Goal: Transaction & Acquisition: Purchase product/service

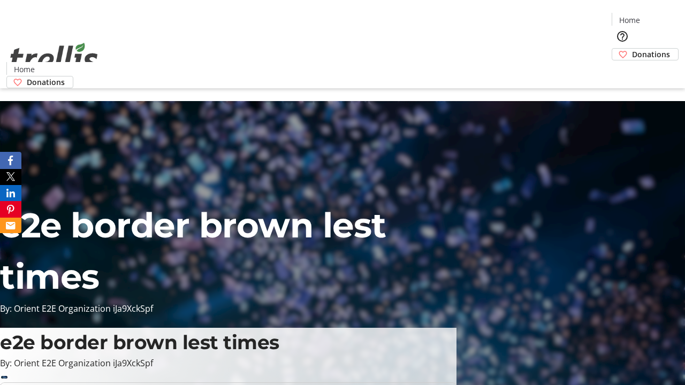
click at [632, 49] on span "Donations" at bounding box center [651, 54] width 38 height 11
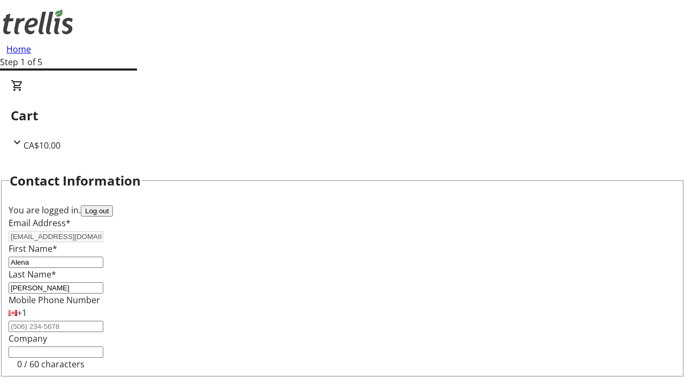
select select "BC"
select select "CA"
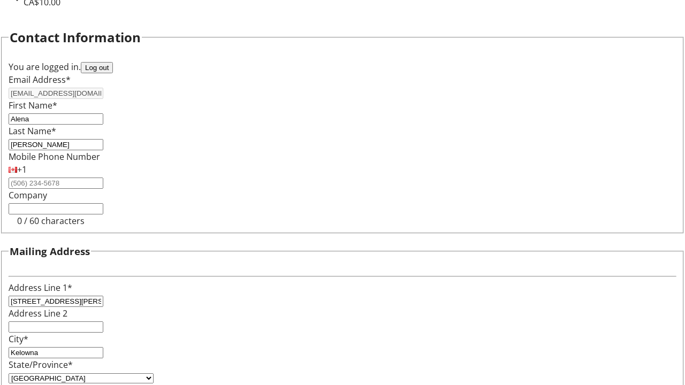
type input "V1Y 0C2"
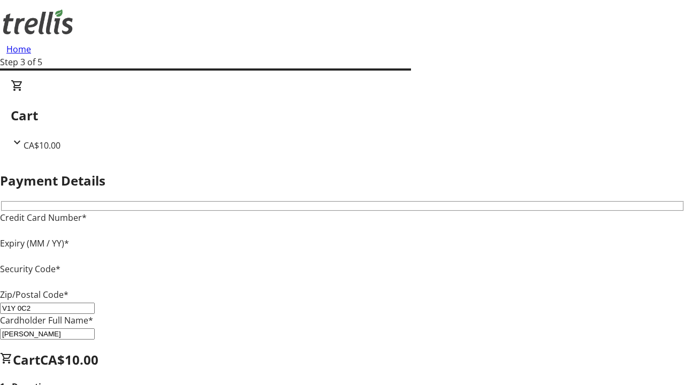
type input "V1Y 0C2"
